Goal: Complete application form

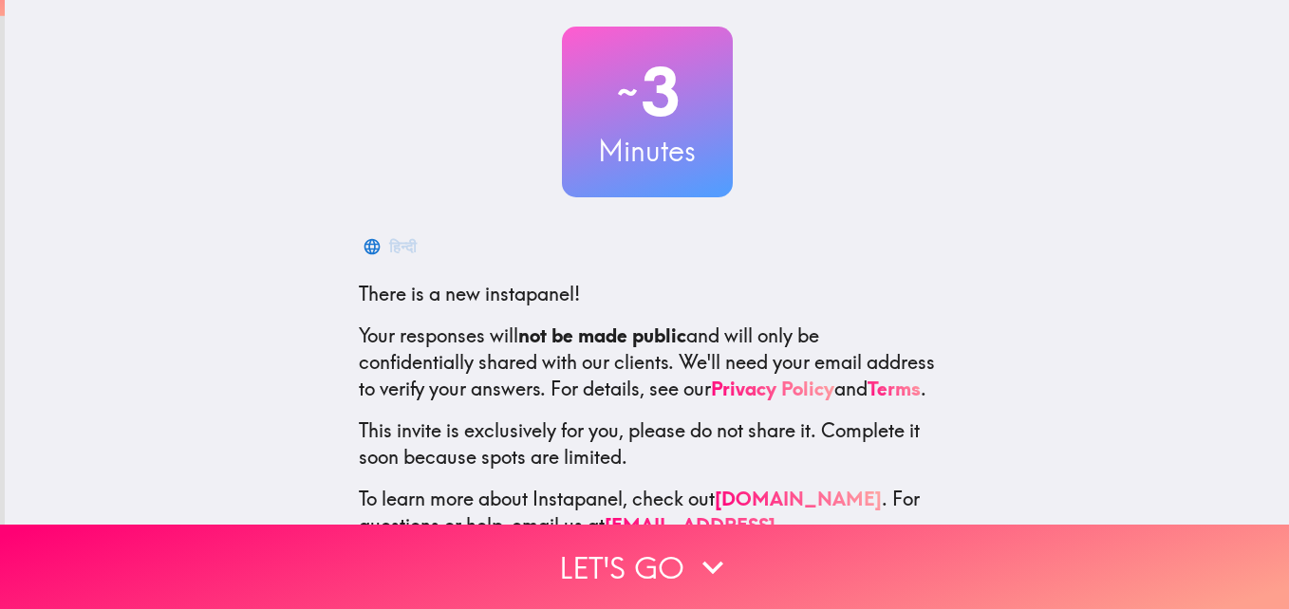
scroll to position [180, 0]
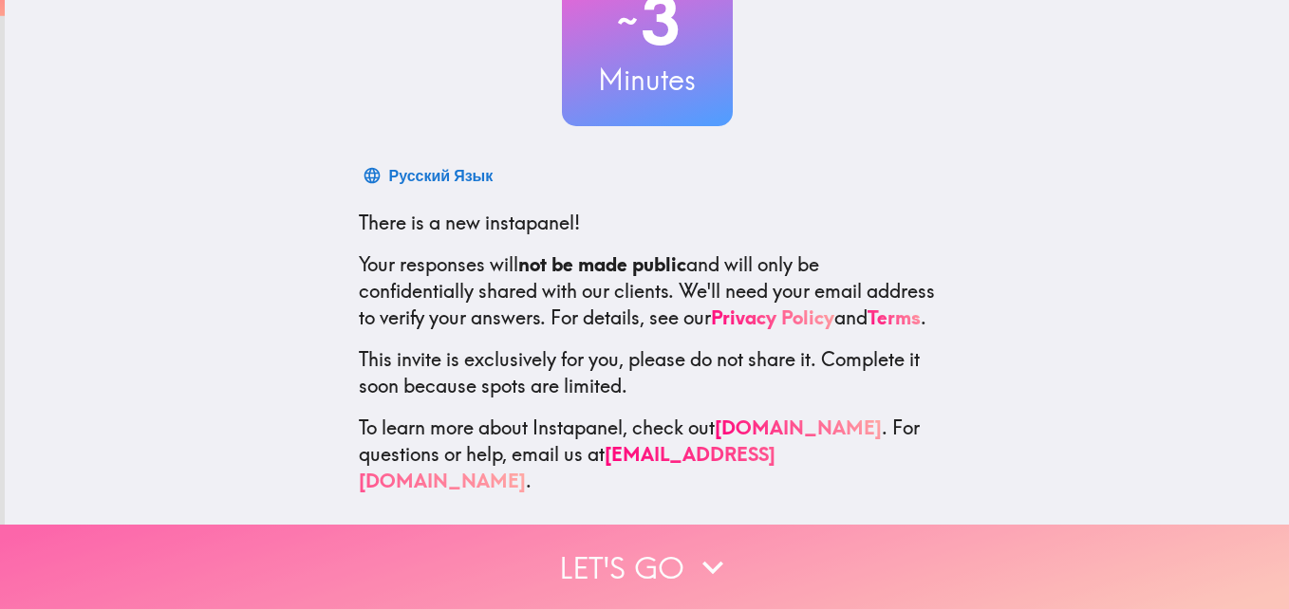
click at [671, 560] on button "Let's go" at bounding box center [644, 567] width 1289 height 84
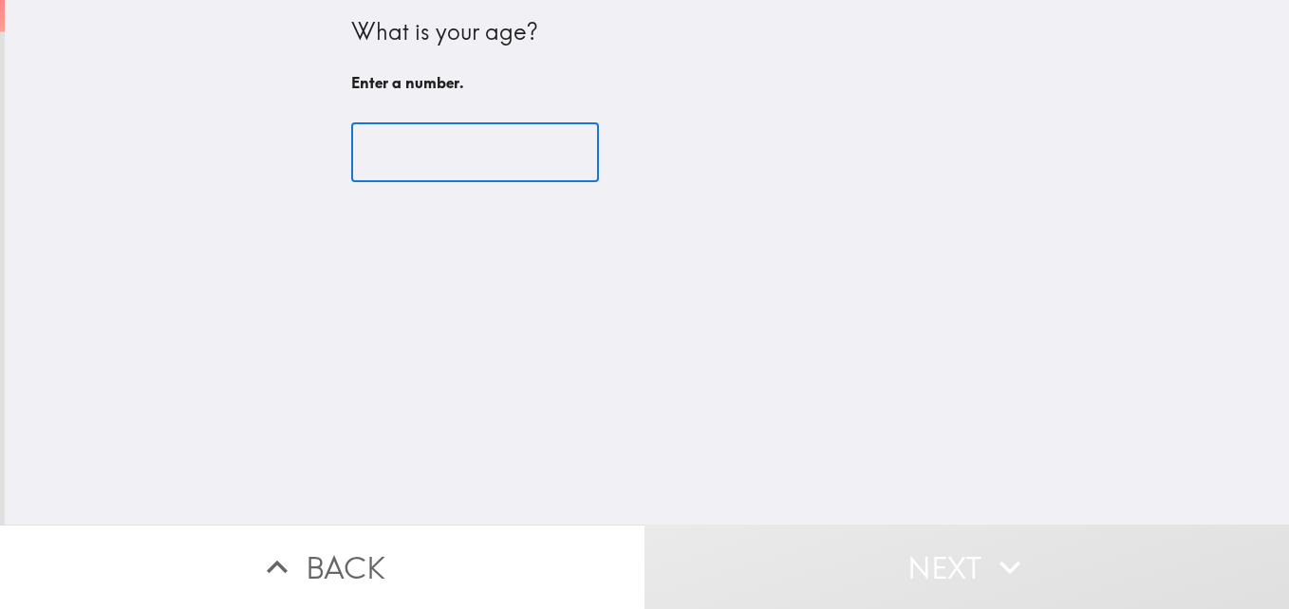
click at [422, 181] on input "number" at bounding box center [475, 152] width 248 height 59
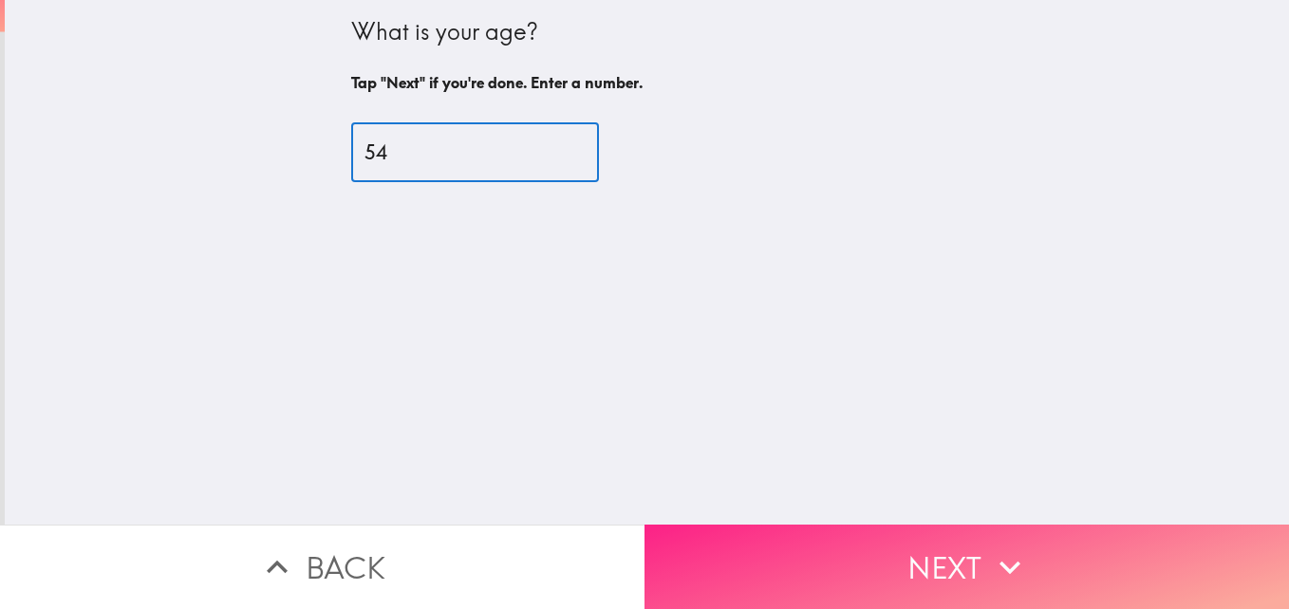
type input "54"
click at [755, 539] on button "Next" at bounding box center [967, 567] width 645 height 84
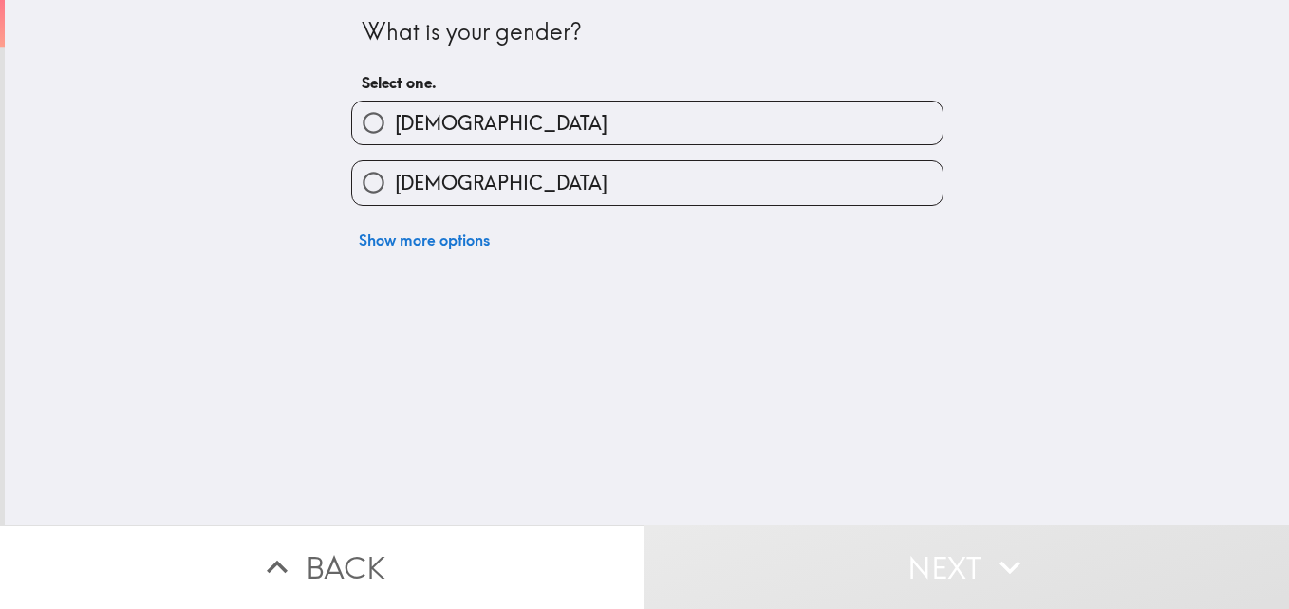
click at [459, 113] on label "[DEMOGRAPHIC_DATA]" at bounding box center [647, 123] width 591 height 43
click at [395, 113] on input "[DEMOGRAPHIC_DATA]" at bounding box center [373, 123] width 43 height 43
radio input "true"
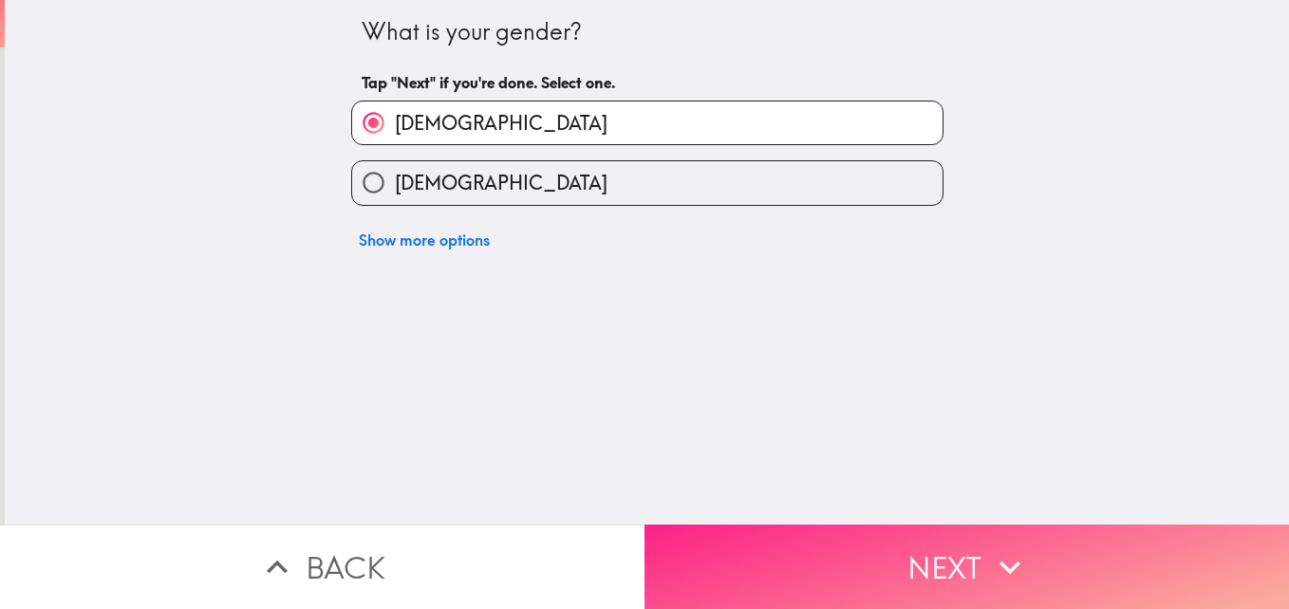
click at [805, 545] on button "Next" at bounding box center [967, 567] width 645 height 84
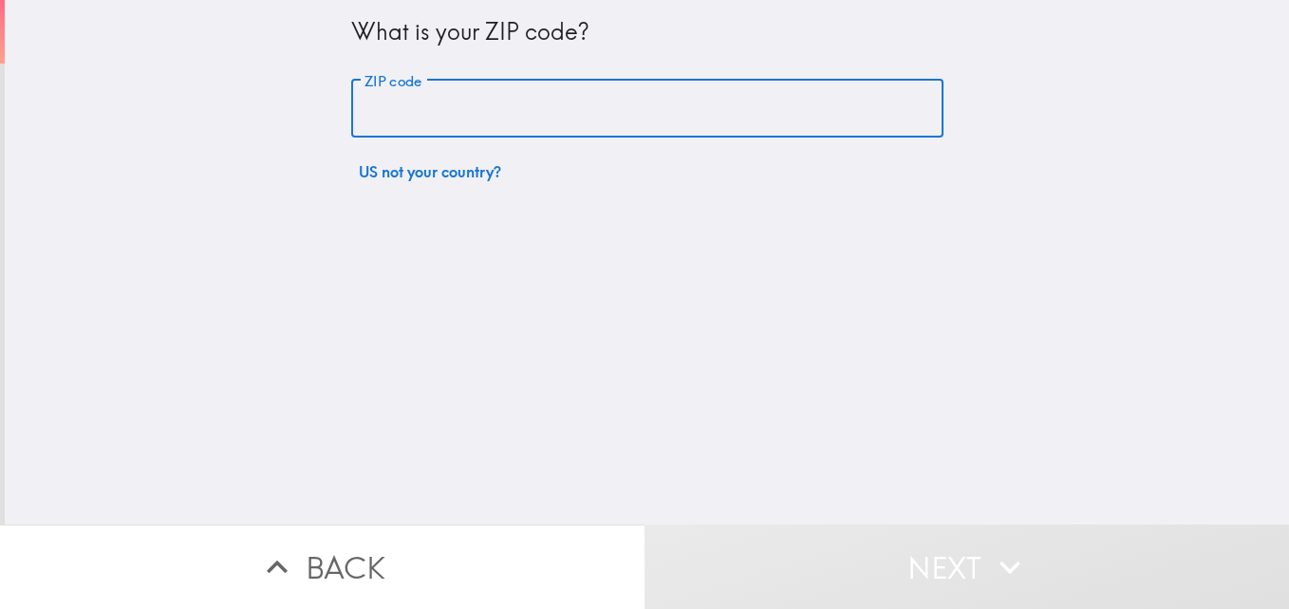
click at [483, 111] on input "ZIP code" at bounding box center [647, 109] width 592 height 59
type input "24572"
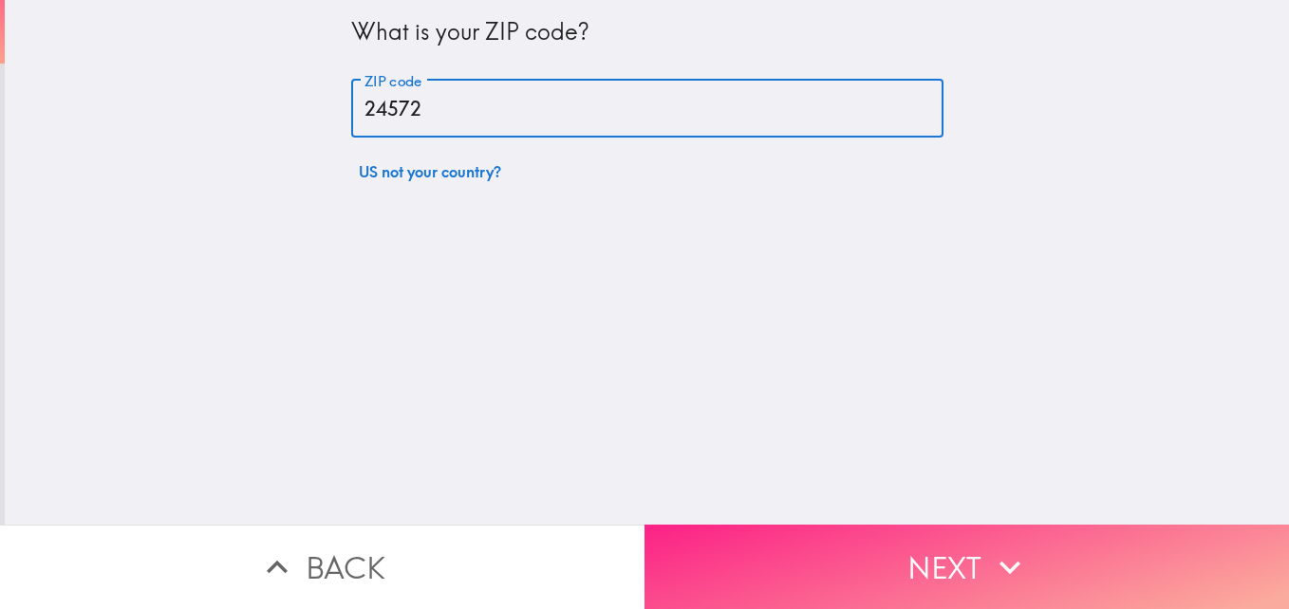
click at [919, 563] on button "Next" at bounding box center [967, 567] width 645 height 84
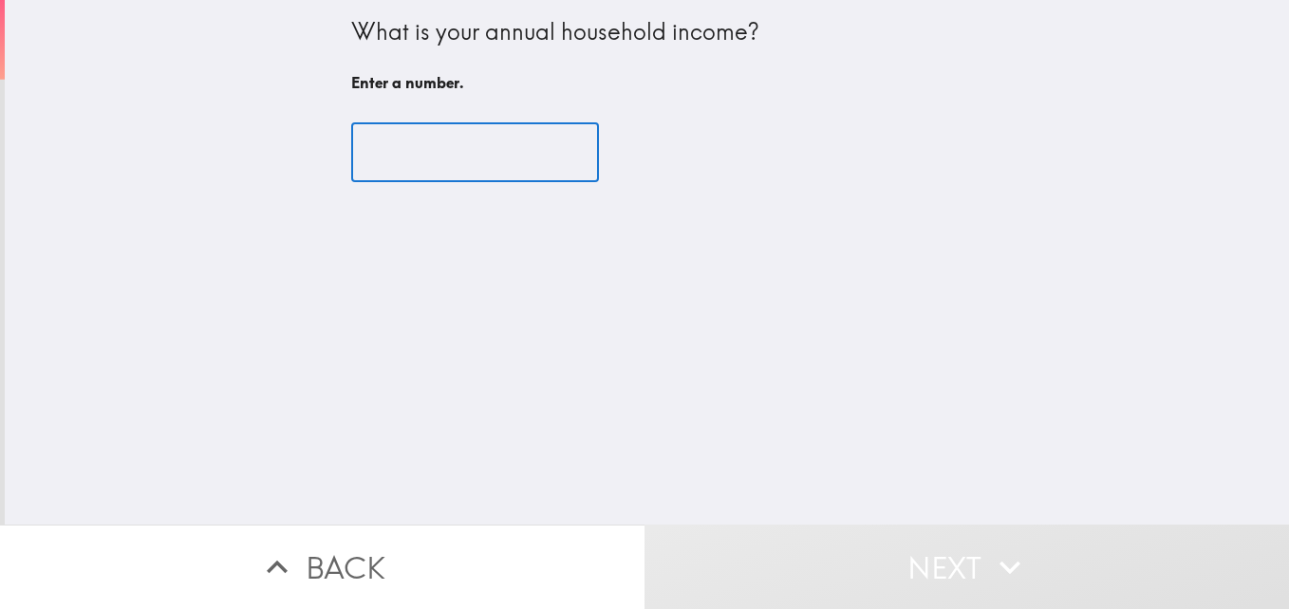
click at [409, 148] on input "number" at bounding box center [475, 152] width 248 height 59
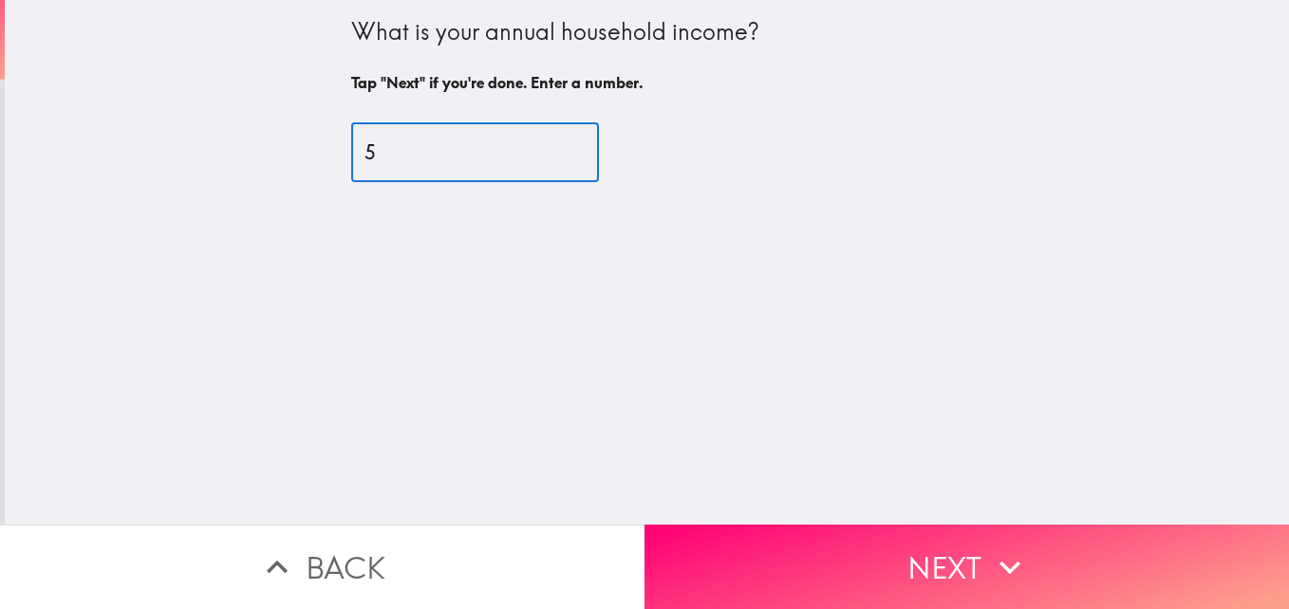
click at [543, 147] on input "5" at bounding box center [475, 152] width 248 height 59
click at [546, 161] on input "-6" at bounding box center [475, 152] width 248 height 59
click at [545, 142] on input "-5" at bounding box center [475, 152] width 248 height 59
click at [545, 142] on input "-4" at bounding box center [475, 152] width 248 height 59
click at [545, 142] on input "-3" at bounding box center [475, 152] width 248 height 59
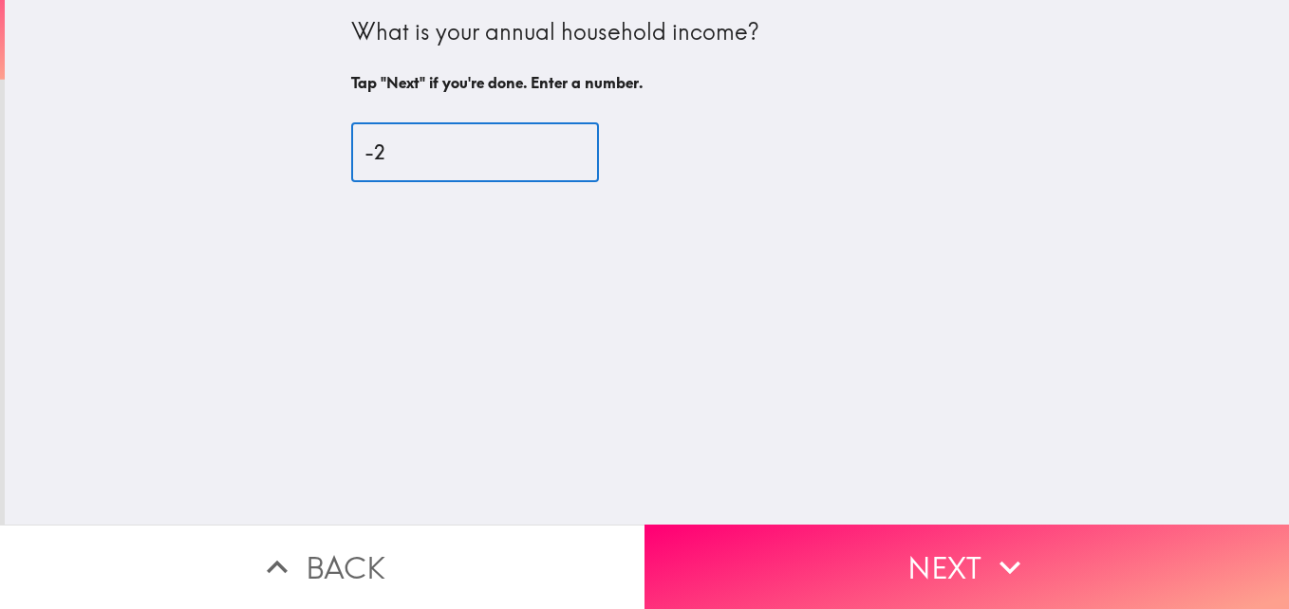
click at [545, 142] on input "-2" at bounding box center [475, 152] width 248 height 59
click at [545, 142] on input "-1" at bounding box center [475, 152] width 248 height 59
click at [545, 142] on input "0" at bounding box center [475, 152] width 248 height 59
type input "0"
type input "60000"
